Goal: Task Accomplishment & Management: Manage account settings

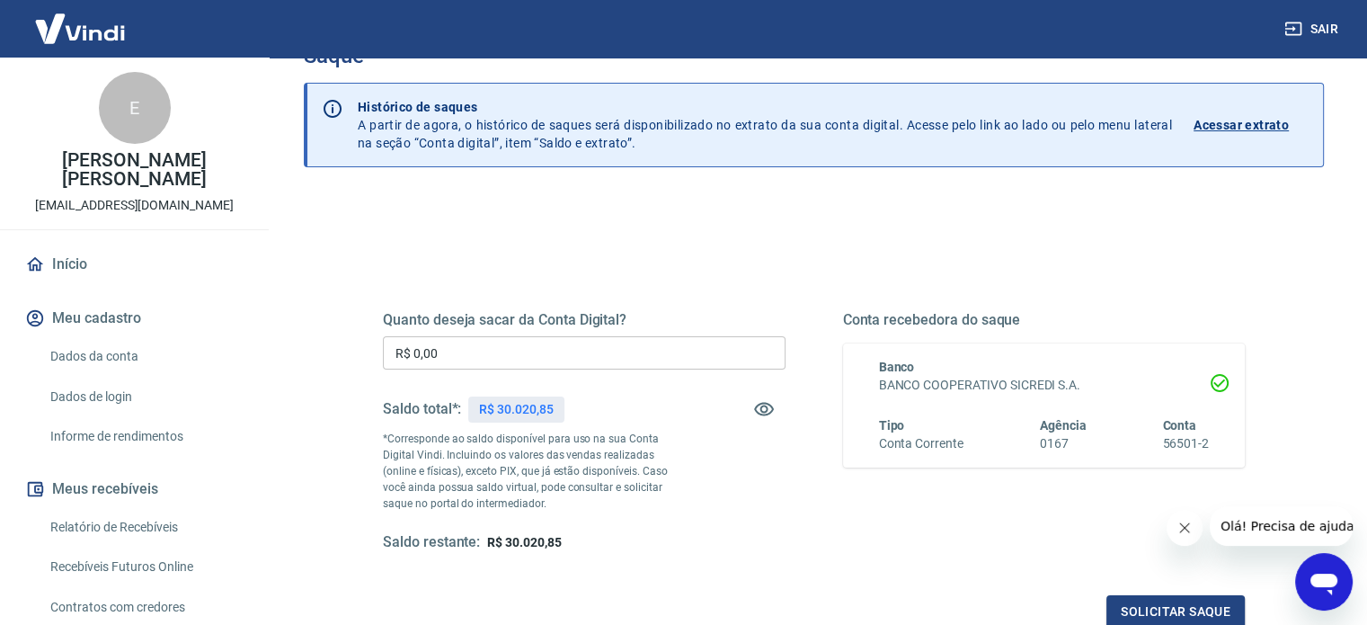
scroll to position [90, 0]
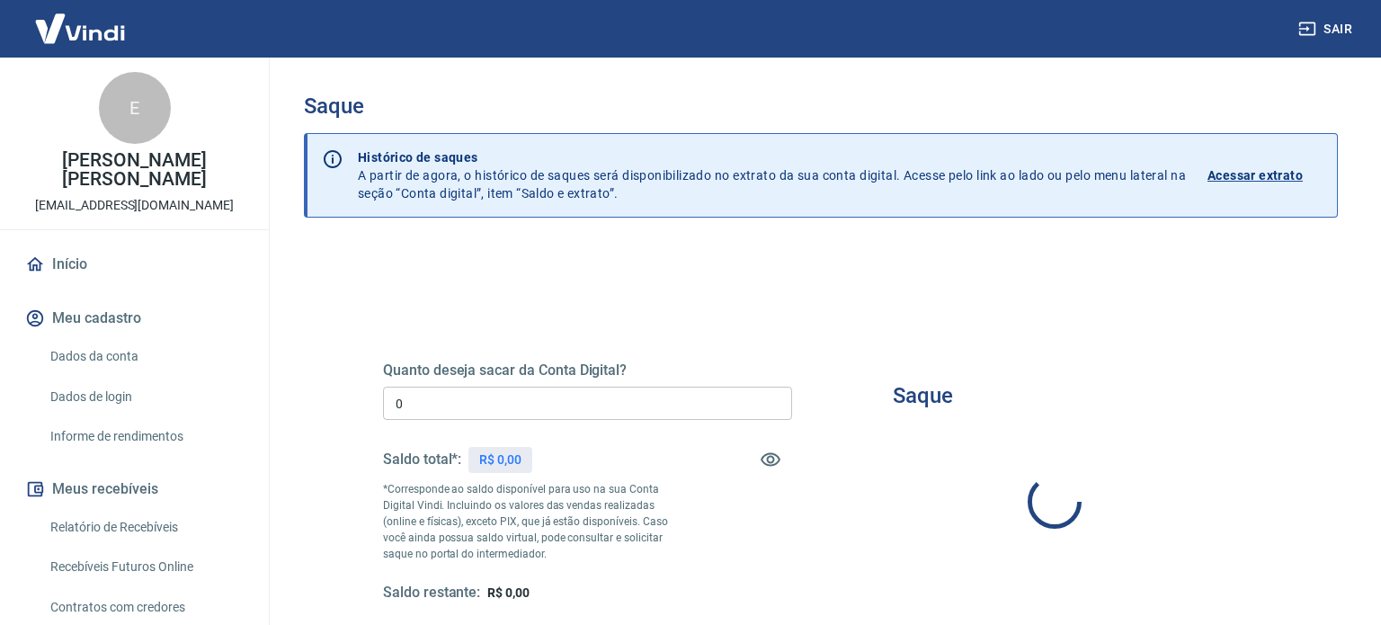
type input "R$ 0,00"
